Goal: Task Accomplishment & Management: Manage account settings

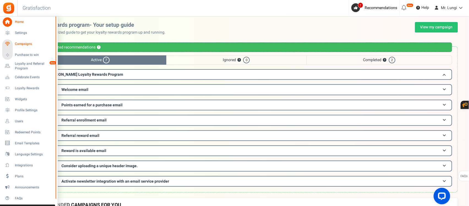
click at [16, 40] on link "Campaigns" at bounding box center [28, 43] width 53 height 9
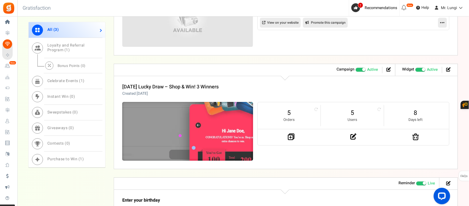
scroll to position [383, 0]
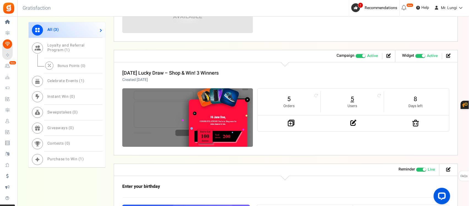
click at [349, 98] on link "5" at bounding box center [352, 99] width 52 height 9
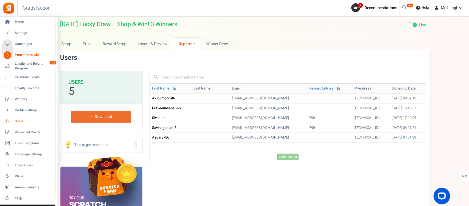
click at [17, 123] on link "Users" at bounding box center [28, 120] width 53 height 9
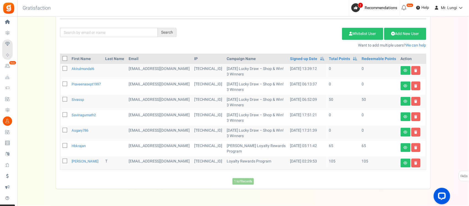
scroll to position [79, 0]
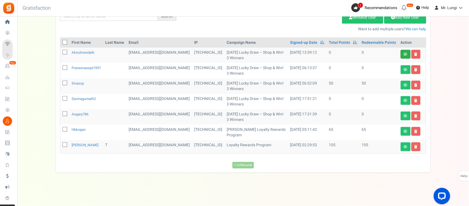
click at [403, 54] on link at bounding box center [405, 54] width 10 height 9
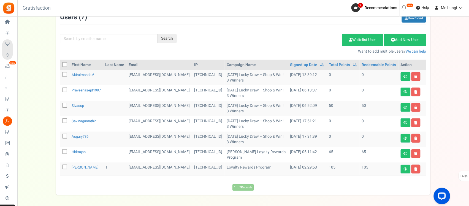
scroll to position [79, 0]
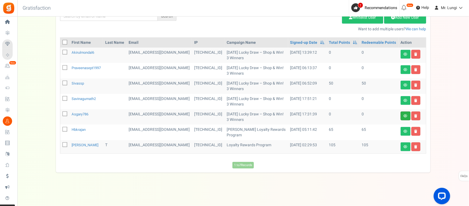
click at [401, 116] on link at bounding box center [405, 115] width 10 height 9
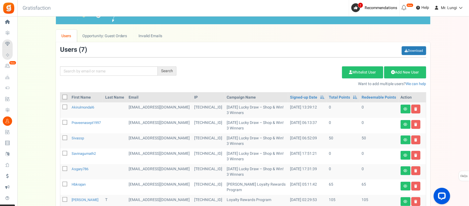
scroll to position [34, 0]
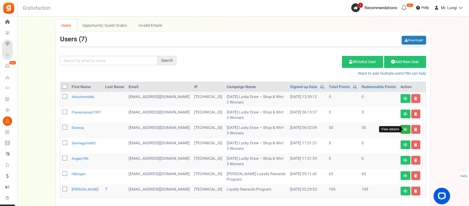
click at [403, 131] on icon at bounding box center [405, 129] width 4 height 3
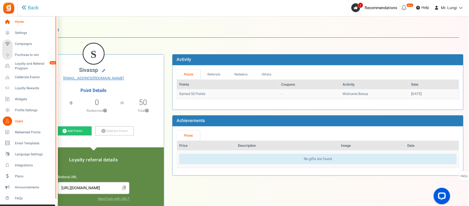
click at [9, 22] on icon at bounding box center [7, 21] width 9 height 9
